Goal: Register for event/course

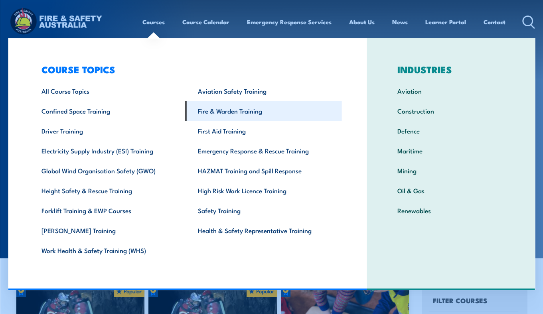
click at [198, 111] on link "Fire & Warden Training" at bounding box center [264, 111] width 156 height 20
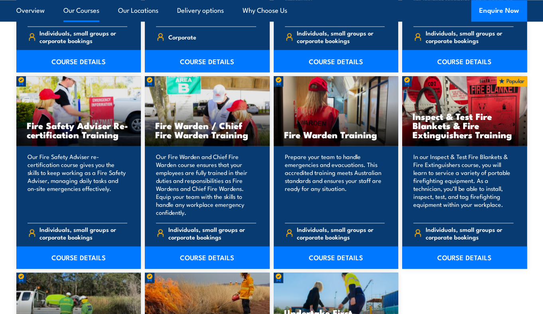
scroll to position [991, 0]
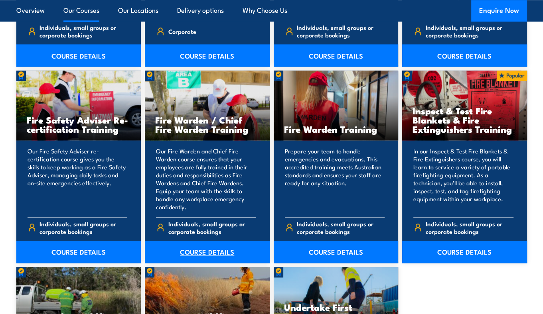
click at [198, 252] on link "COURSE DETAILS" at bounding box center [207, 252] width 125 height 22
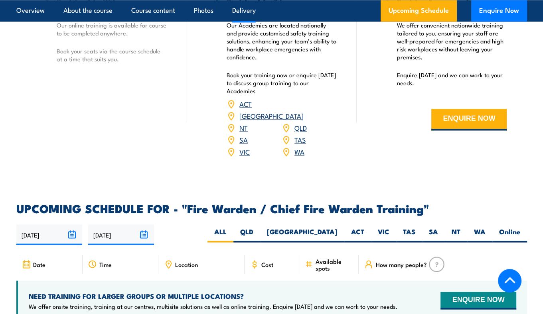
scroll to position [1194, 0]
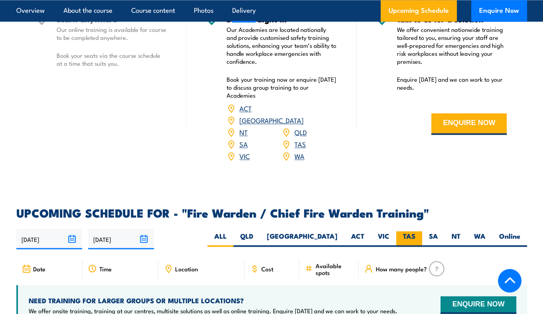
click at [410, 234] on label "TAS" at bounding box center [409, 239] width 26 height 16
click at [415, 234] on input "TAS" at bounding box center [417, 233] width 5 height 5
radio input "true"
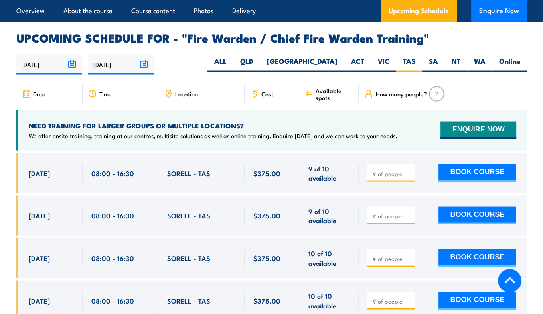
scroll to position [1398, 0]
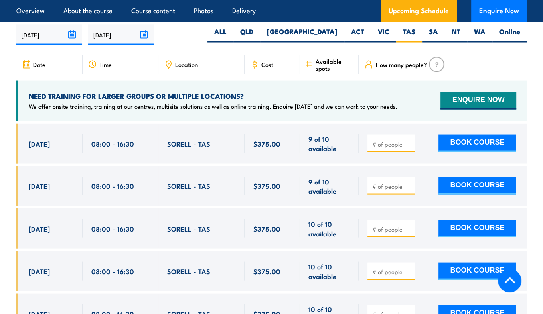
click at [386, 92] on h4 "NEED TRAINING FOR LARGER GROUPS OR MULTIPLE LOCATIONS?" at bounding box center [213, 96] width 369 height 9
